Goal: Book appointment/travel/reservation

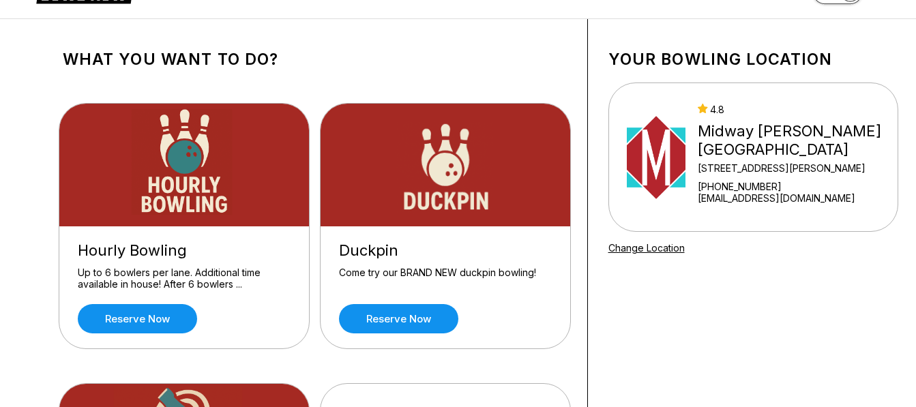
scroll to position [68, 0]
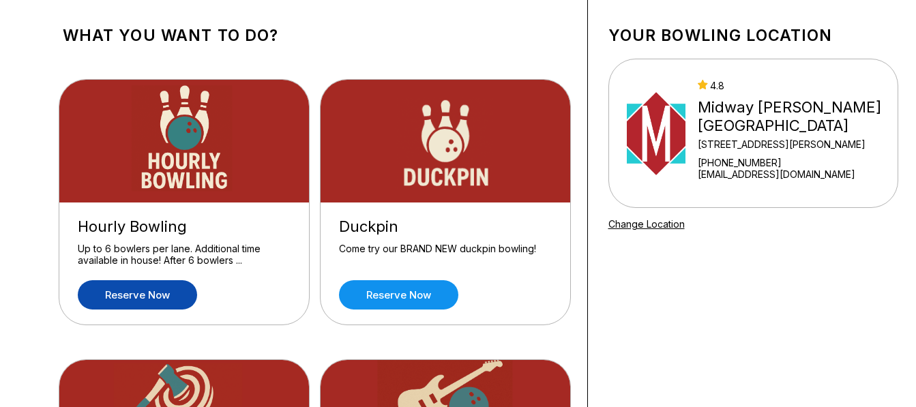
click at [148, 295] on link "Reserve now" at bounding box center [137, 294] width 119 height 29
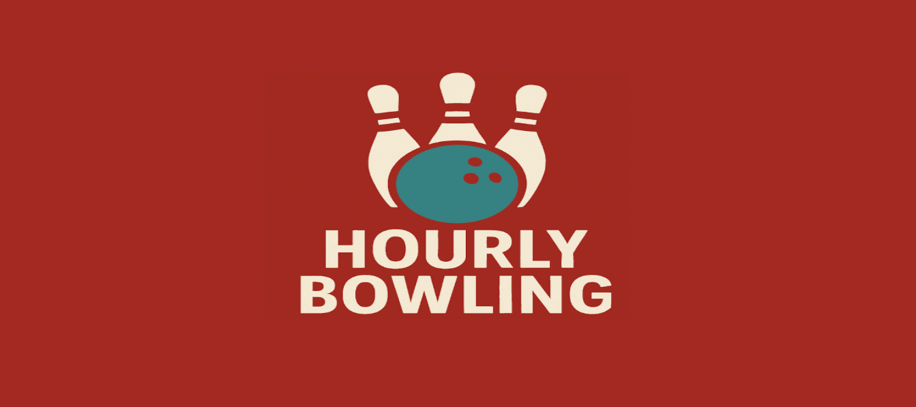
click at [83, 36] on icon at bounding box center [85, 36] width 98 height 26
